Goal: Task Accomplishment & Management: Use online tool/utility

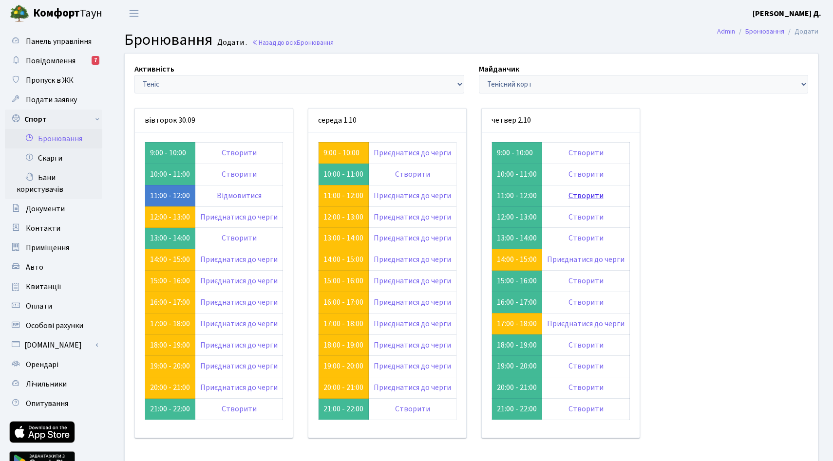
click at [603, 201] on link "Створити" at bounding box center [585, 195] width 35 height 11
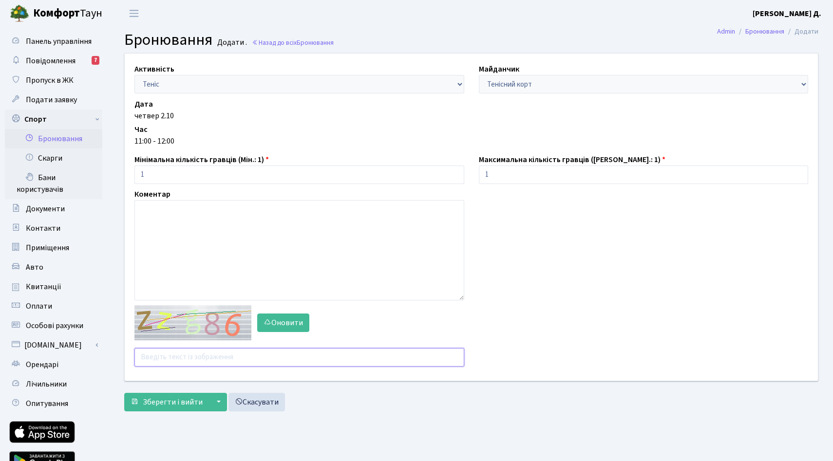
click at [168, 367] on input "text" at bounding box center [299, 357] width 330 height 19
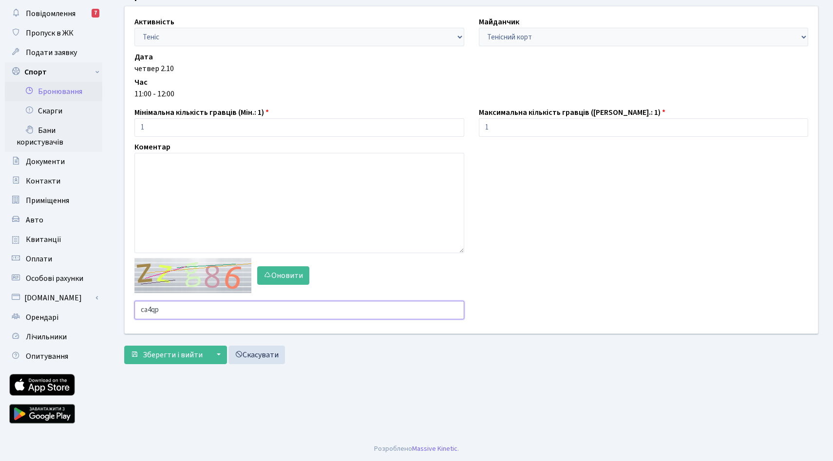
scroll to position [104, 0]
type input "ca4qp"
click at [175, 360] on span "Зберегти і вийти" at bounding box center [173, 355] width 60 height 11
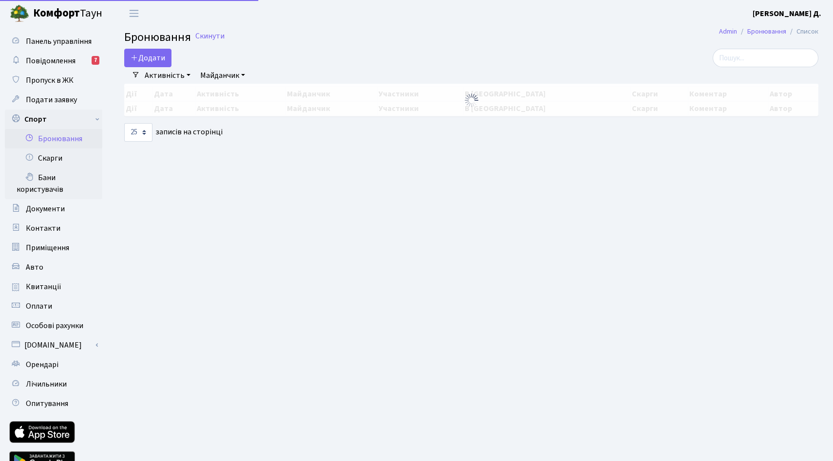
select select "25"
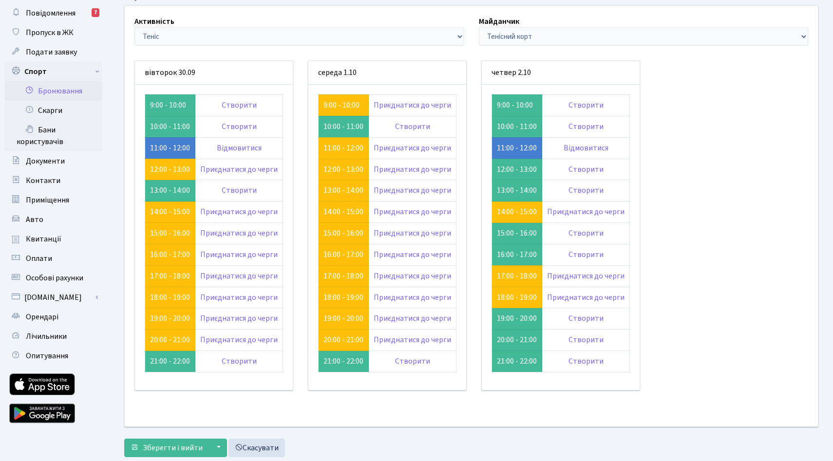
scroll to position [44, 0]
